Goal: Check status: Check status

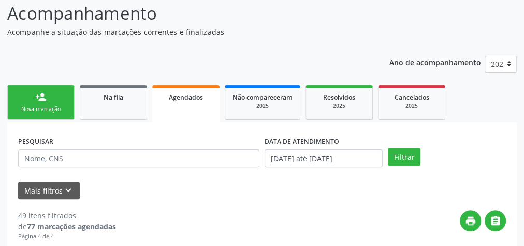
scroll to position [83, 0]
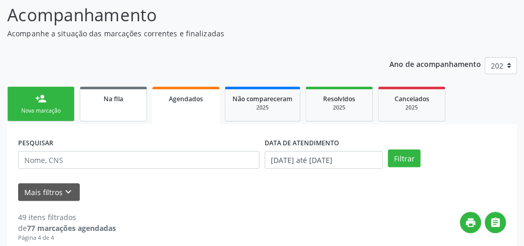
click at [112, 103] on div "Na fila" at bounding box center [114, 98] width 52 height 11
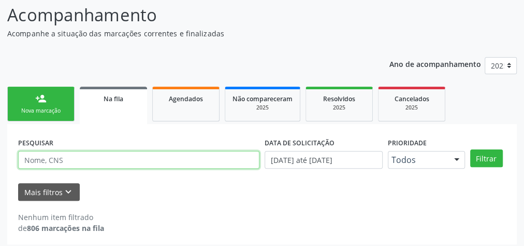
click at [102, 159] on input "text" at bounding box center [138, 160] width 241 height 18
type input "13466921490"
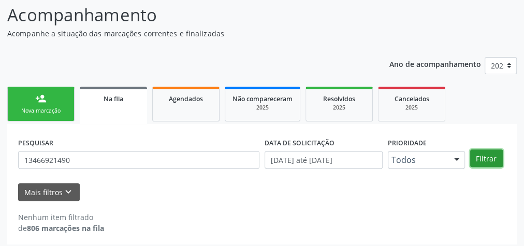
click at [483, 161] on button "Filtrar" at bounding box center [487, 158] width 33 height 18
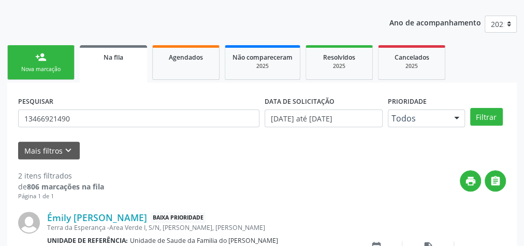
scroll to position [0, 0]
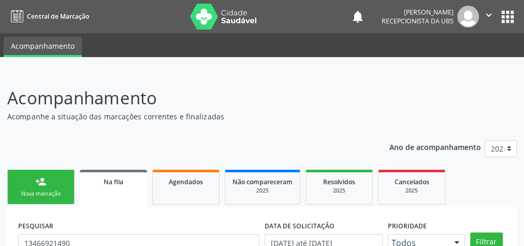
click at [135, 191] on link "Na fila" at bounding box center [113, 187] width 67 height 37
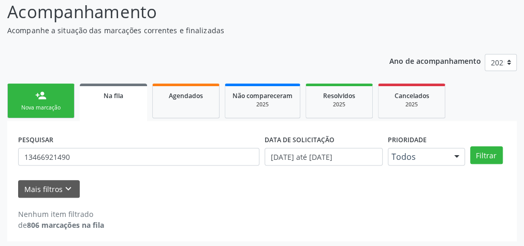
scroll to position [88, 0]
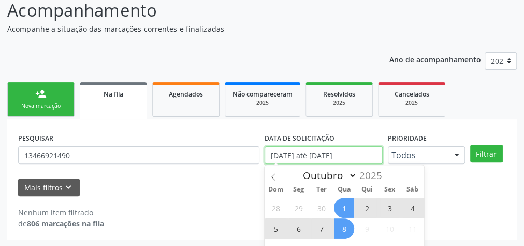
drag, startPoint x: 373, startPoint y: 152, endPoint x: 248, endPoint y: 151, distance: 124.9
click at [248, 151] on div "PESQUISAR 13466921490 DATA DE SOLICITAÇÃO [DATE] até [DATE] Prioridade Todos To…" at bounding box center [262, 150] width 493 height 40
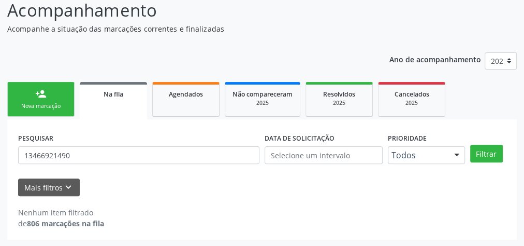
drag, startPoint x: 106, startPoint y: 165, endPoint x: 87, endPoint y: 156, distance: 20.9
click at [88, 157] on div "PESQUISAR 13466921490" at bounding box center [139, 150] width 247 height 40
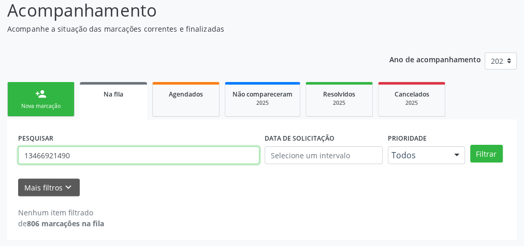
drag, startPoint x: 87, startPoint y: 156, endPoint x: 0, endPoint y: 146, distance: 87.6
click at [0, 146] on div "Acompanhamento Acompanhe a situação das marcações correntes e finalizadas Relat…" at bounding box center [262, 115] width 524 height 263
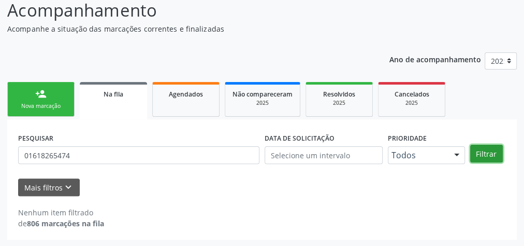
click at [488, 158] on button "Filtrar" at bounding box center [487, 154] width 33 height 18
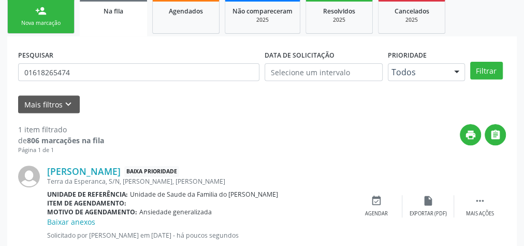
scroll to position [158, 0]
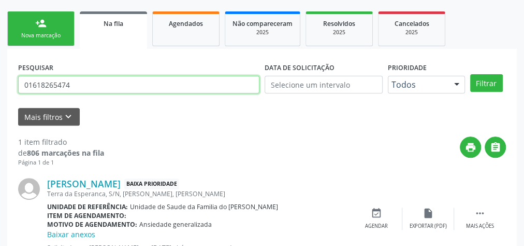
click at [102, 88] on input "01618265474" at bounding box center [138, 85] width 241 height 18
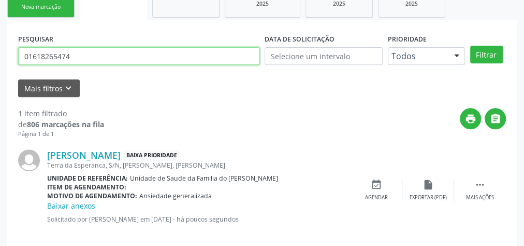
scroll to position [200, 0]
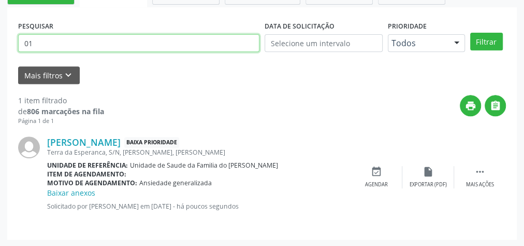
type input "0"
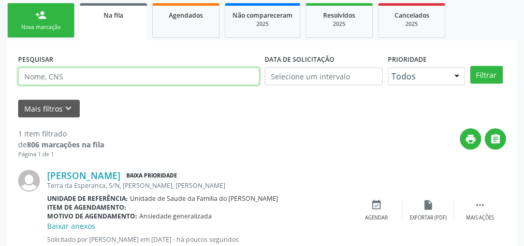
scroll to position [117, 0]
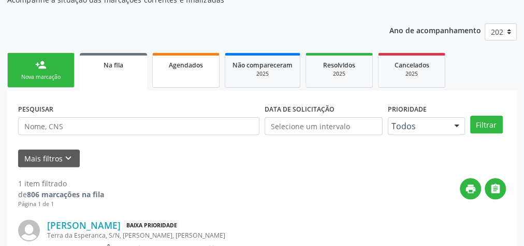
click at [177, 69] on div "Agendados" at bounding box center [186, 64] width 52 height 11
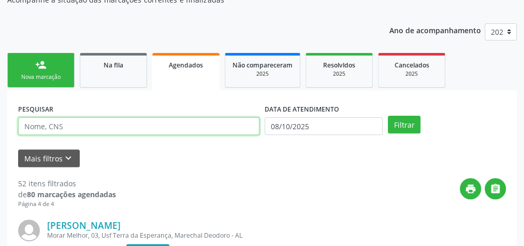
click at [167, 128] on input "text" at bounding box center [138, 126] width 241 height 18
type input "[PERSON_NAME]"
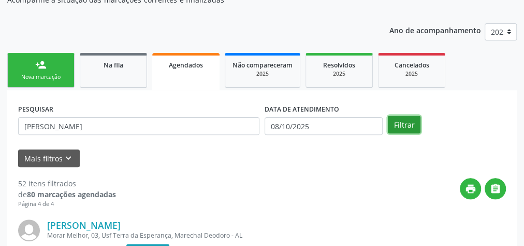
click at [407, 127] on button "Filtrar" at bounding box center [404, 125] width 33 height 18
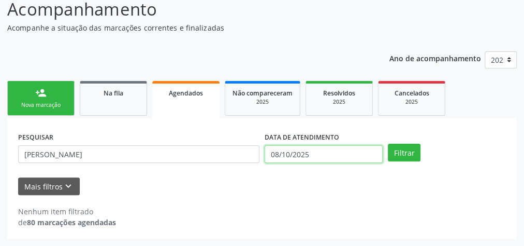
click at [333, 153] on body "Central de Marcação notifications [PERSON_NAME] Recepcionista da UBS  Configur…" at bounding box center [262, 34] width 524 height 246
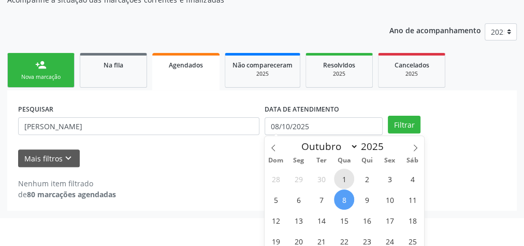
click at [338, 175] on span "1" at bounding box center [344, 178] width 20 height 20
type input "01/10/2025"
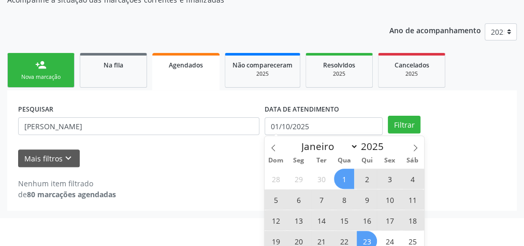
scroll to position [158, 0]
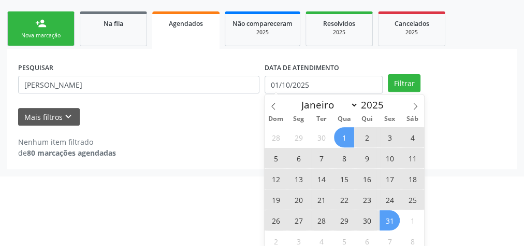
click at [387, 218] on span "31" at bounding box center [390, 220] width 20 height 20
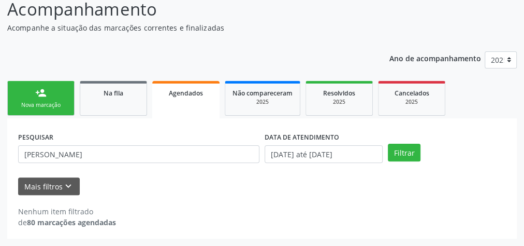
scroll to position [88, 0]
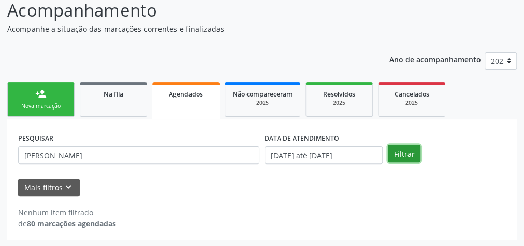
click at [409, 150] on button "Filtrar" at bounding box center [404, 154] width 33 height 18
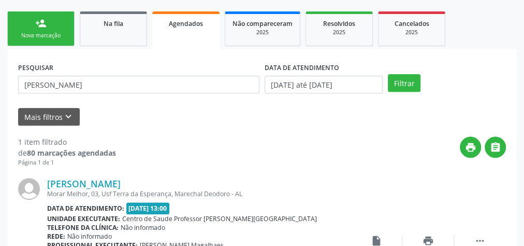
scroll to position [253, 0]
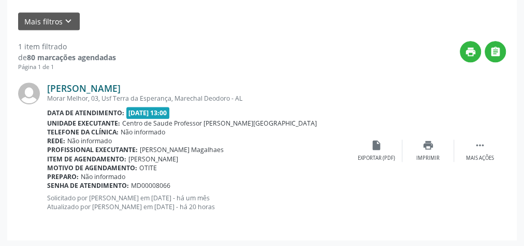
click at [121, 88] on link "[PERSON_NAME]" at bounding box center [84, 87] width 74 height 11
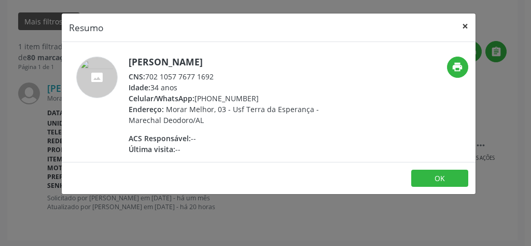
click at [463, 23] on button "×" at bounding box center [464, 25] width 21 height 25
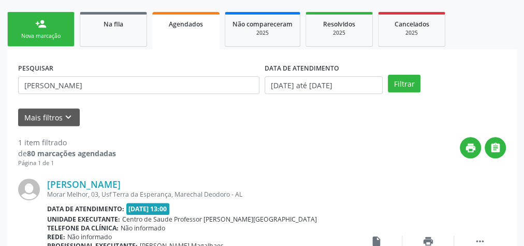
scroll to position [170, 0]
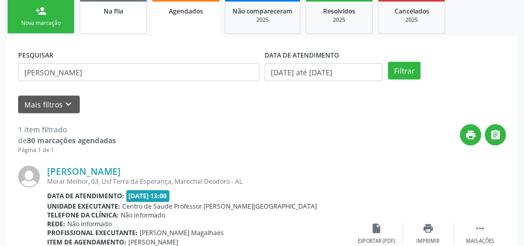
click at [113, 17] on link "Na fila" at bounding box center [113, 16] width 67 height 35
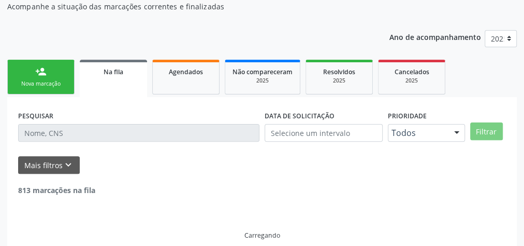
scroll to position [121, 0]
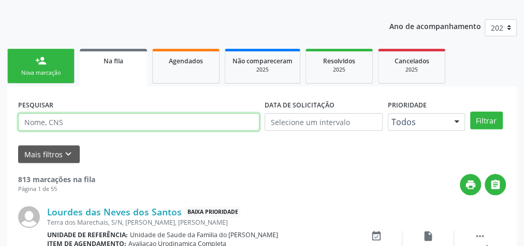
click at [75, 125] on input "text" at bounding box center [138, 122] width 241 height 18
type input "[DEMOGRAPHIC_DATA]"
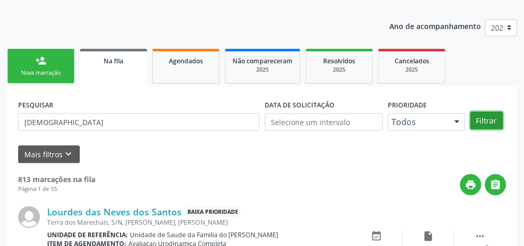
click at [496, 116] on button "Filtrar" at bounding box center [487, 120] width 33 height 18
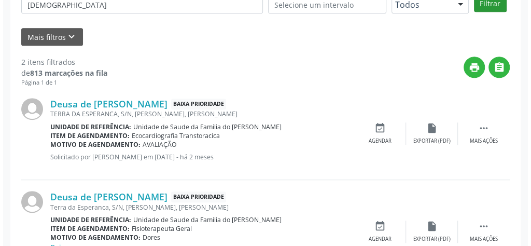
scroll to position [250, 0]
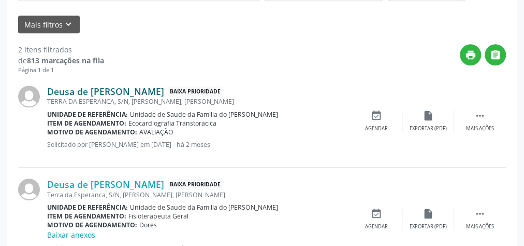
click at [112, 92] on link "Deusa de [PERSON_NAME]" at bounding box center [105, 91] width 117 height 11
